Goal: Transaction & Acquisition: Purchase product/service

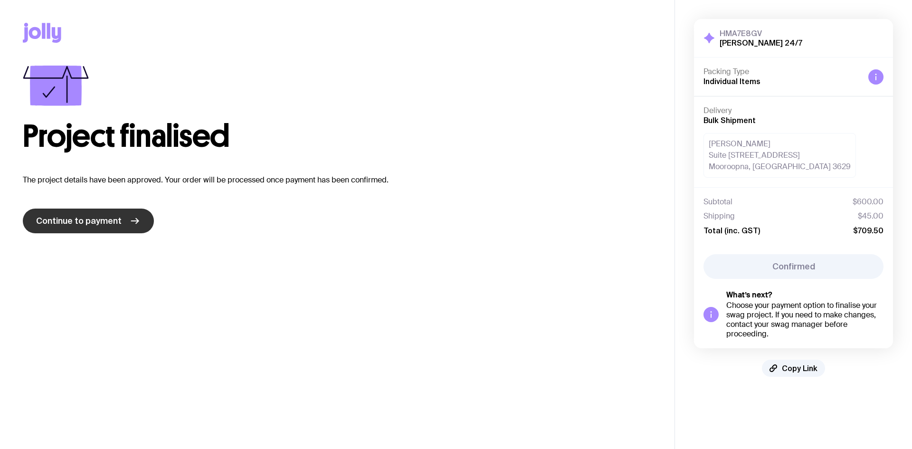
drag, startPoint x: 0, startPoint y: 0, endPoint x: 108, endPoint y: 216, distance: 241.1
click at [108, 216] on span "Continue to payment" at bounding box center [78, 220] width 85 height 11
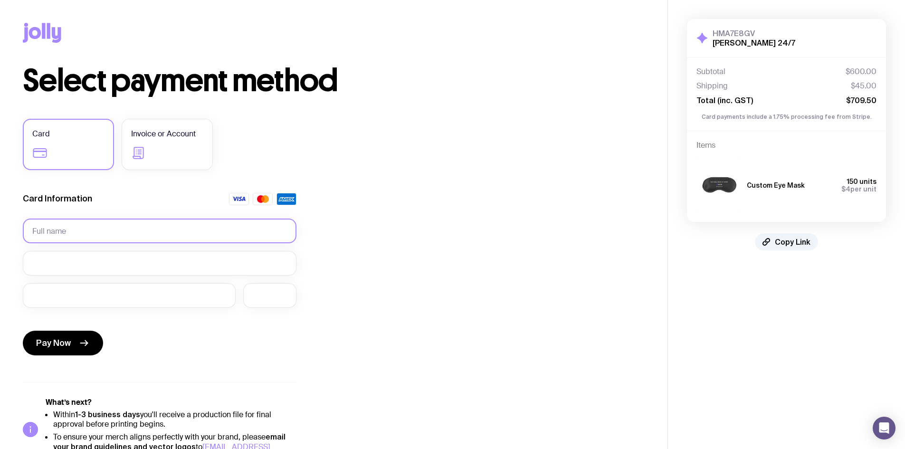
click at [165, 229] on input "text" at bounding box center [160, 230] width 274 height 25
type input "[PERSON_NAME]"
drag, startPoint x: 127, startPoint y: 257, endPoint x: -146, endPoint y: 235, distance: 274.5
click at [0, 235] on html "Copy Link Select payment method Card Invoice or Account Card Information [PERSO…" at bounding box center [452, 224] width 905 height 449
click at [106, 244] on form "Card Information [PERSON_NAME] Pay Now" at bounding box center [160, 276] width 274 height 166
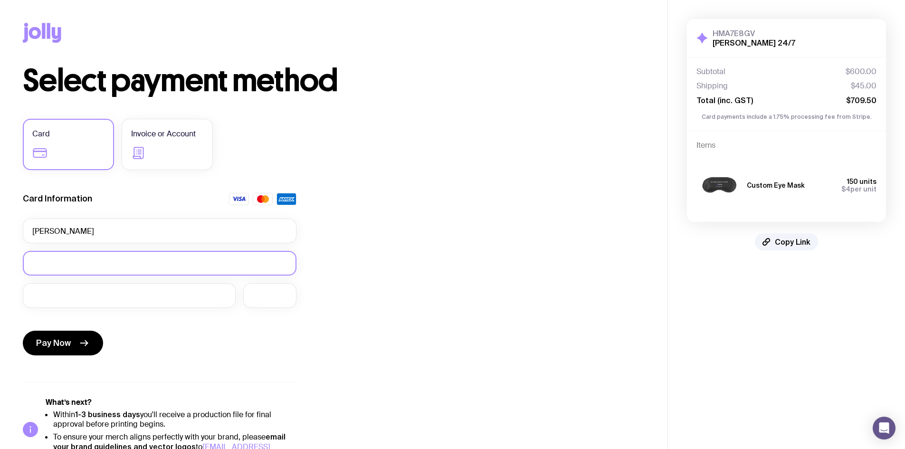
click at [108, 257] on div at bounding box center [160, 263] width 274 height 25
click at [95, 343] on button "Pay Now" at bounding box center [63, 343] width 80 height 25
